Goal: Task Accomplishment & Management: Use online tool/utility

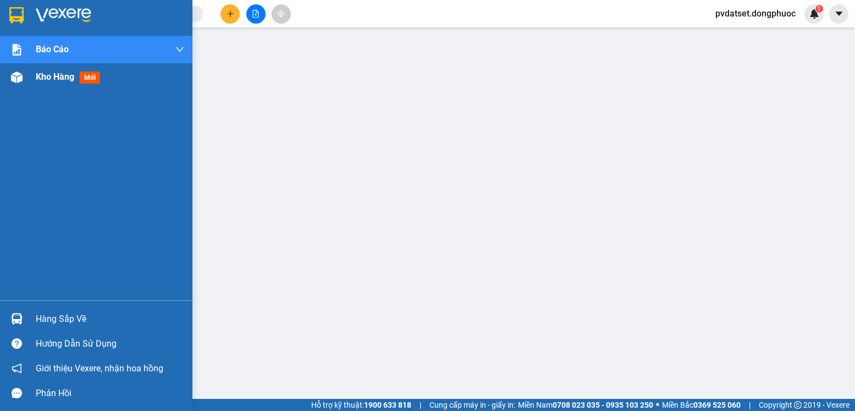
click at [50, 76] on span "Kho hàng" at bounding box center [55, 77] width 39 height 10
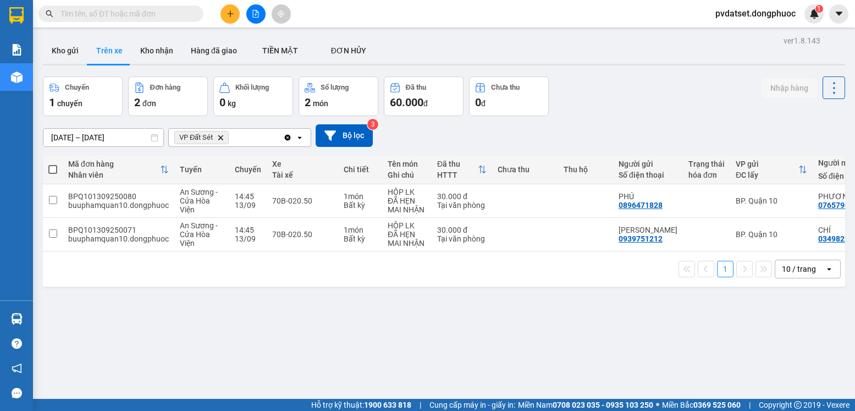
click at [54, 172] on span at bounding box center [52, 169] width 9 height 9
click at [53, 164] on input "checkbox" at bounding box center [53, 164] width 0 height 0
checkbox input "true"
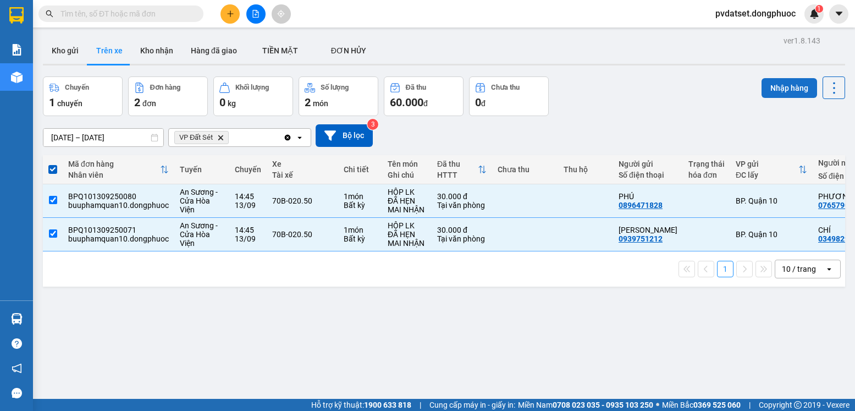
click at [776, 90] on button "Nhập hàng" at bounding box center [790, 88] width 56 height 20
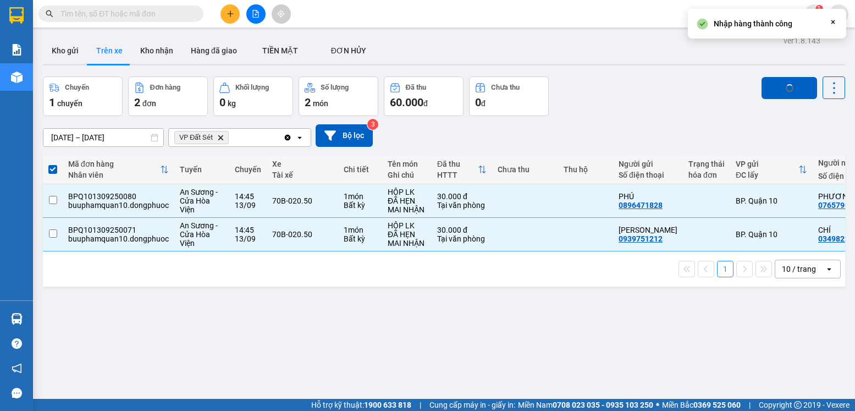
checkbox input "false"
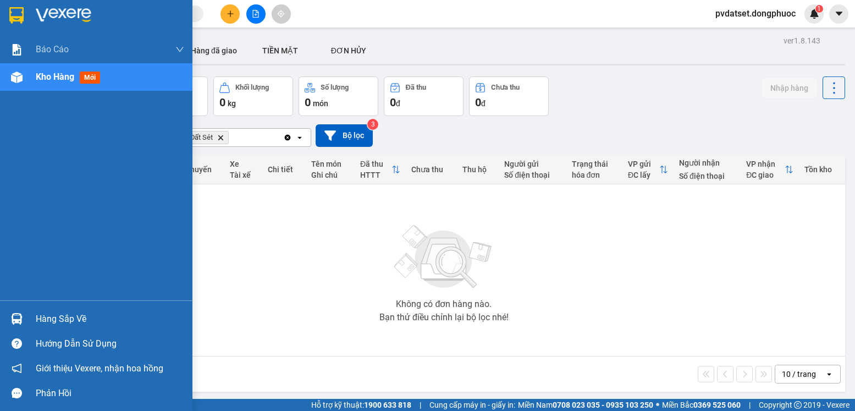
click at [57, 321] on div "Hàng sắp về" at bounding box center [110, 319] width 149 height 17
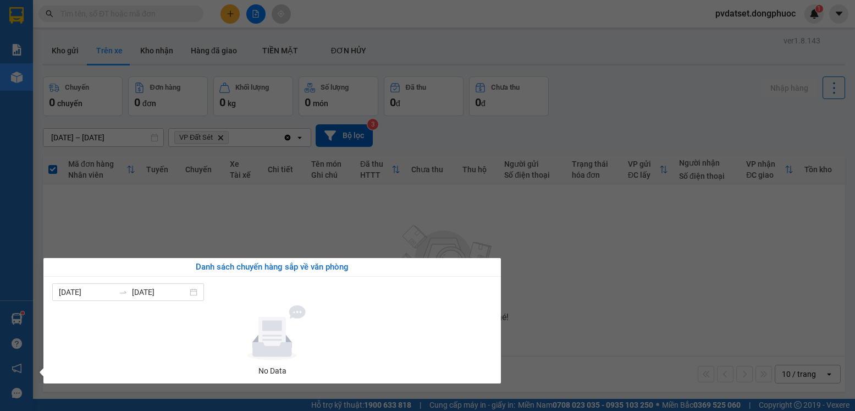
click at [528, 274] on section "Kết quả tìm kiếm ( 2379 ) Bộ lọc Ngày tạo đơn gần nhất Mã ĐH Trạng thái Món hàn…" at bounding box center [427, 205] width 855 height 411
